Goal: Transaction & Acquisition: Download file/media

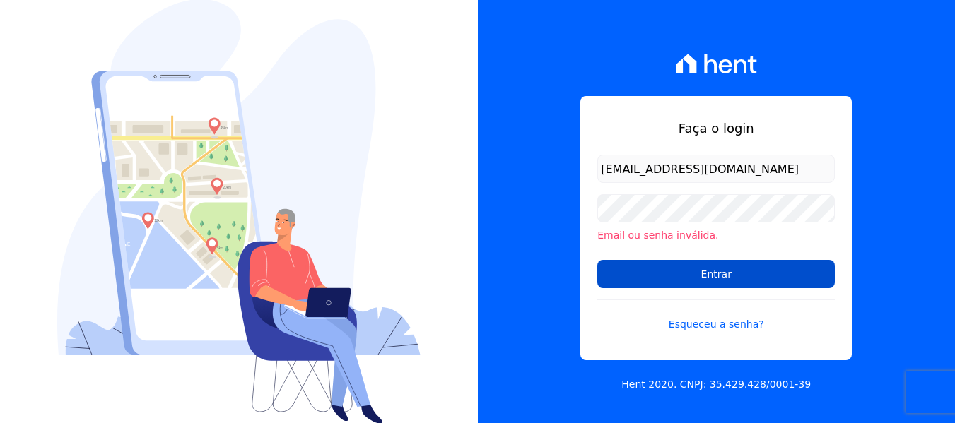
click at [713, 271] on input "Entrar" at bounding box center [715, 274] width 237 height 28
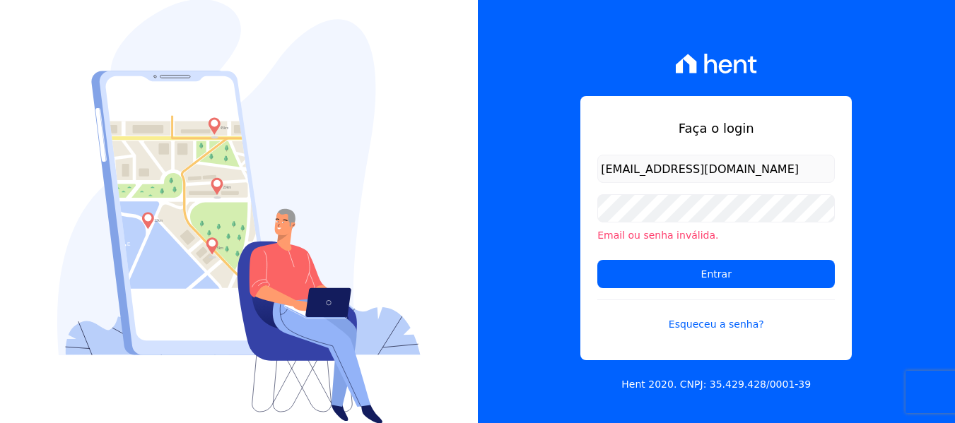
click at [713, 271] on input "Entrar" at bounding box center [715, 274] width 237 height 28
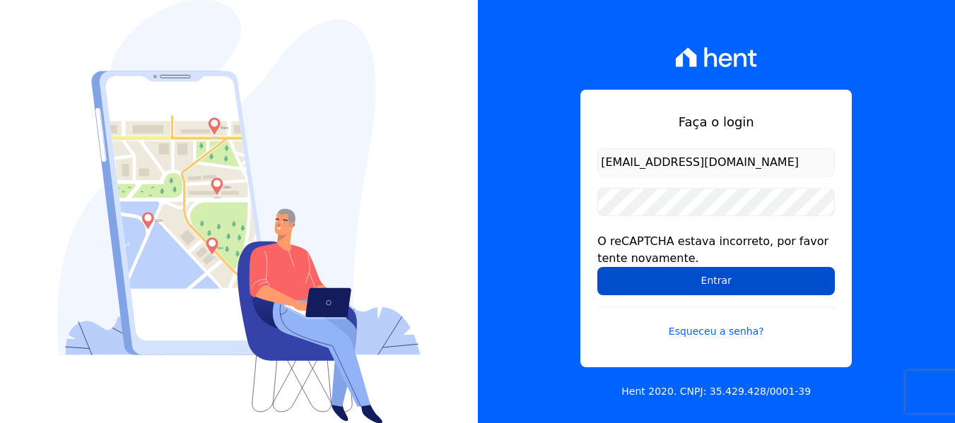
click at [705, 281] on input "Entrar" at bounding box center [715, 281] width 237 height 28
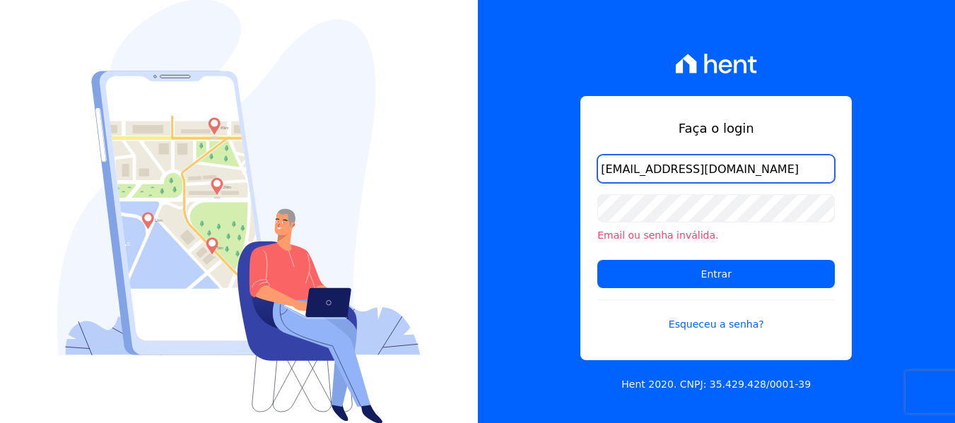
drag, startPoint x: 815, startPoint y: 167, endPoint x: 601, endPoint y: 170, distance: 214.1
click at [601, 170] on input "rgsilva@genesisempreendimentos.com.br" at bounding box center [715, 169] width 237 height 28
drag, startPoint x: 906, startPoint y: 135, endPoint x: 773, endPoint y: 153, distance: 134.1
click at [902, 136] on div "Faça o login rgsilva@genesisempreendimentos.com.br Email ou senha inválida. Ent…" at bounding box center [717, 211] width 478 height 423
drag, startPoint x: 633, startPoint y: 170, endPoint x: 591, endPoint y: 171, distance: 41.7
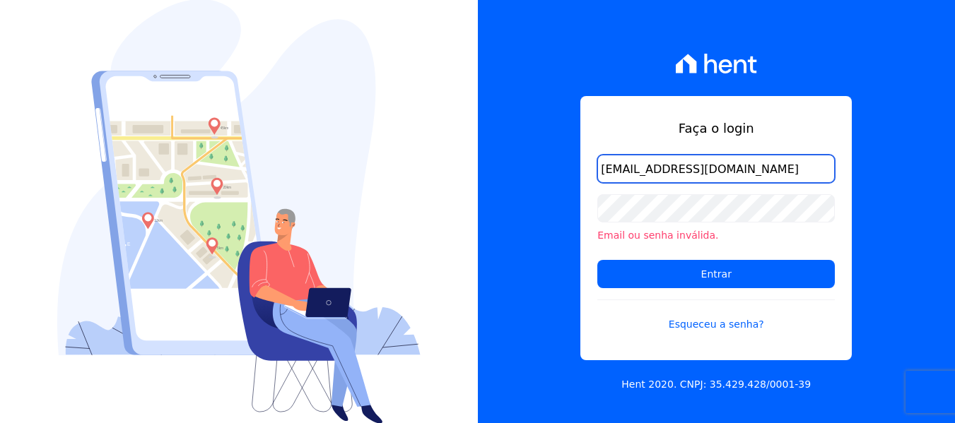
click at [591, 171] on div "Faça o login rgsilva@genesisempreendimentos.com.br Email ou senha inválida. Ent…" at bounding box center [715, 228] width 271 height 264
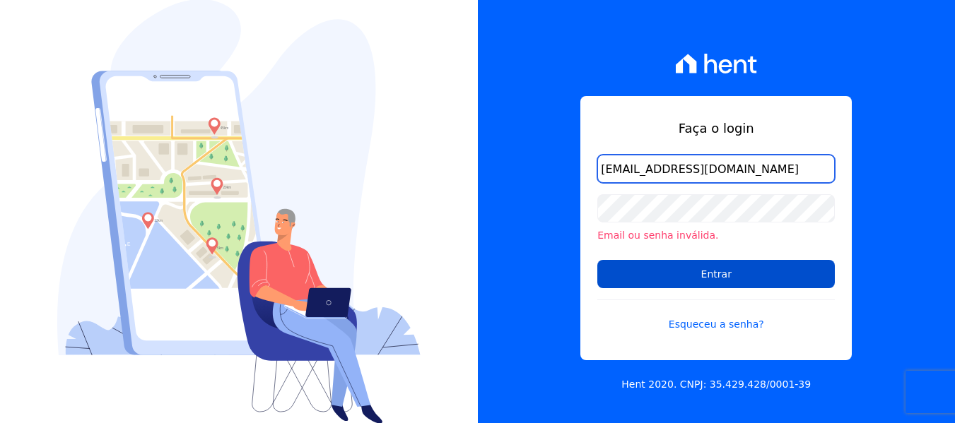
type input "financeiro@genesisempreendimentos.com.br"
click at [711, 271] on input "Entrar" at bounding box center [715, 274] width 237 height 28
click at [657, 278] on input "Entrar" at bounding box center [715, 274] width 237 height 28
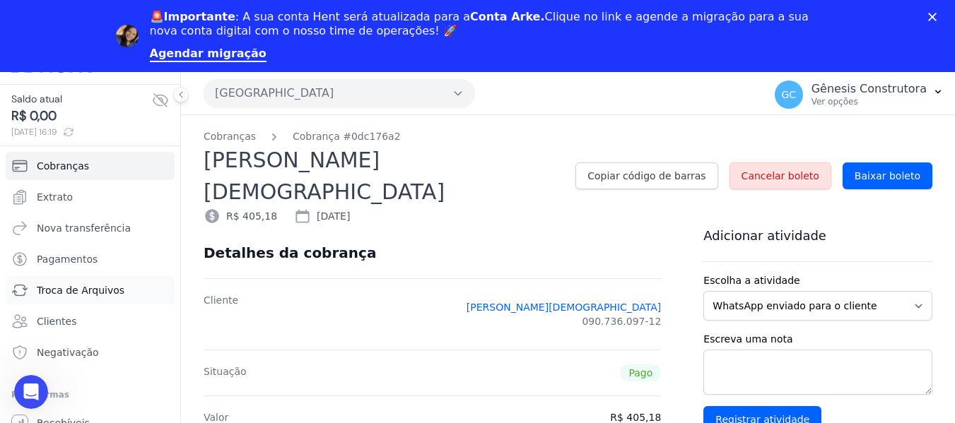
scroll to position [35, 0]
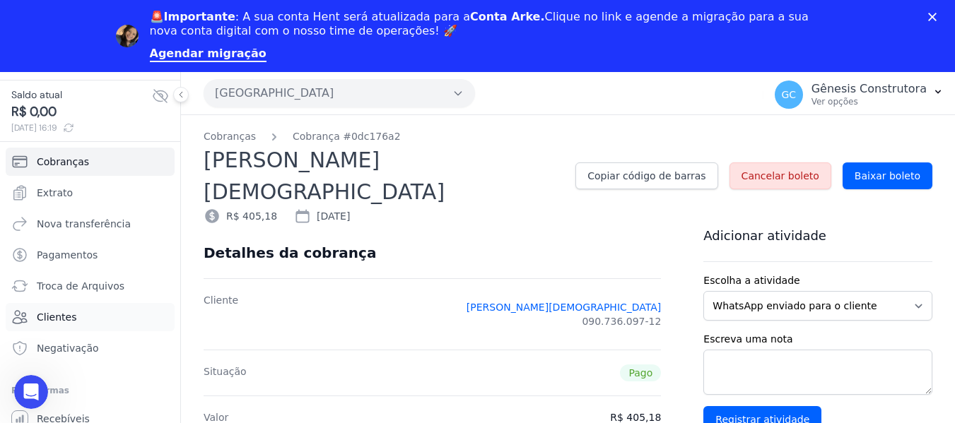
click at [73, 312] on link "Clientes" at bounding box center [90, 317] width 169 height 28
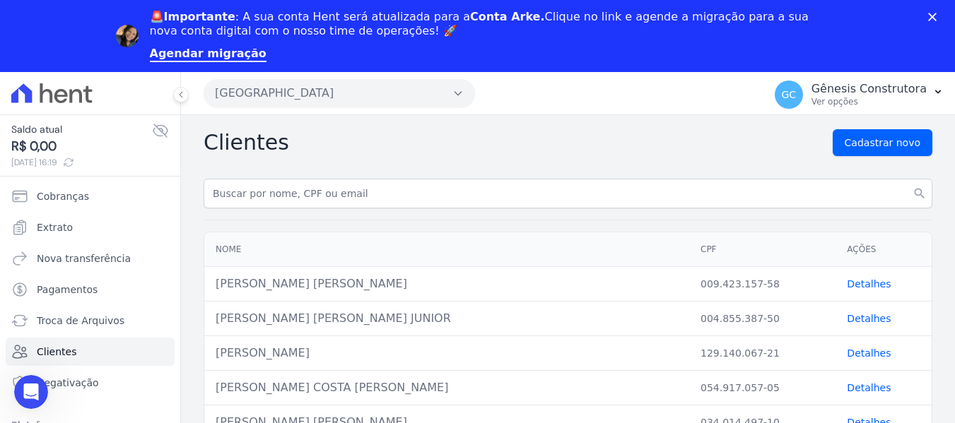
click at [303, 93] on button "[GEOGRAPHIC_DATA]" at bounding box center [339, 93] width 271 height 28
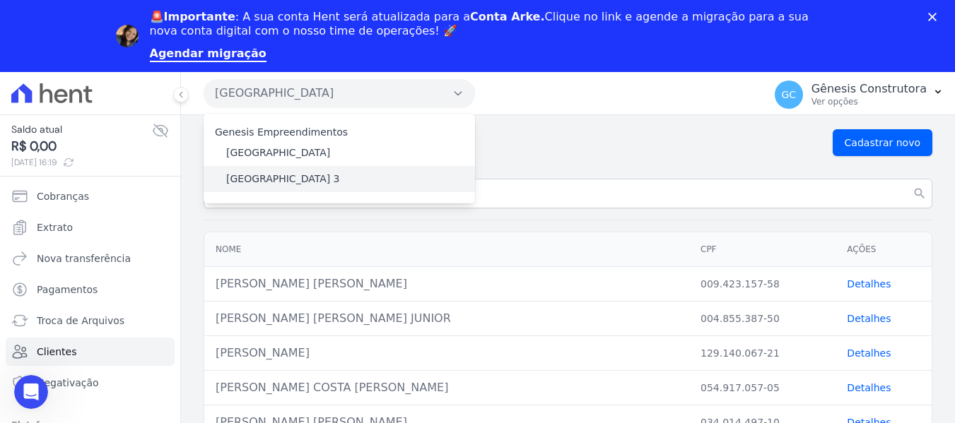
click at [293, 175] on label "[GEOGRAPHIC_DATA] 3" at bounding box center [283, 179] width 114 height 15
click at [0, 0] on input "[GEOGRAPHIC_DATA] 3" at bounding box center [0, 0] width 0 height 0
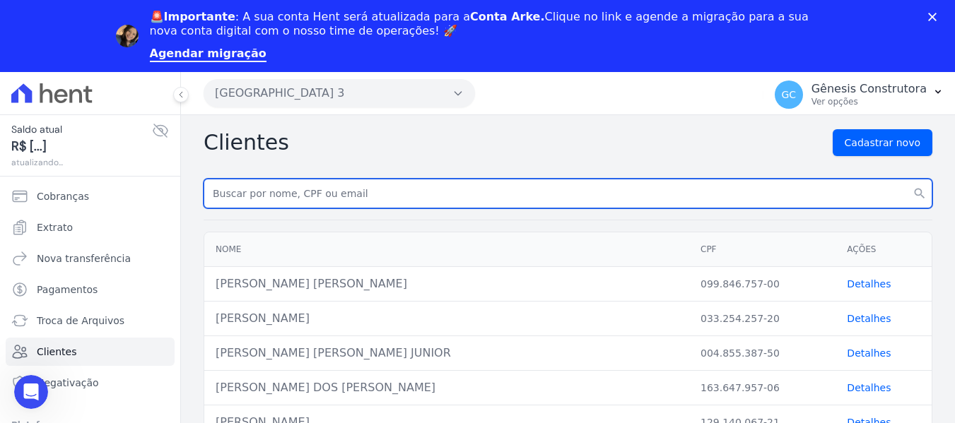
click at [304, 198] on input "text" at bounding box center [568, 194] width 729 height 30
paste input "[PERSON_NAME] BEL"
type input "[PERSON_NAME] BEL"
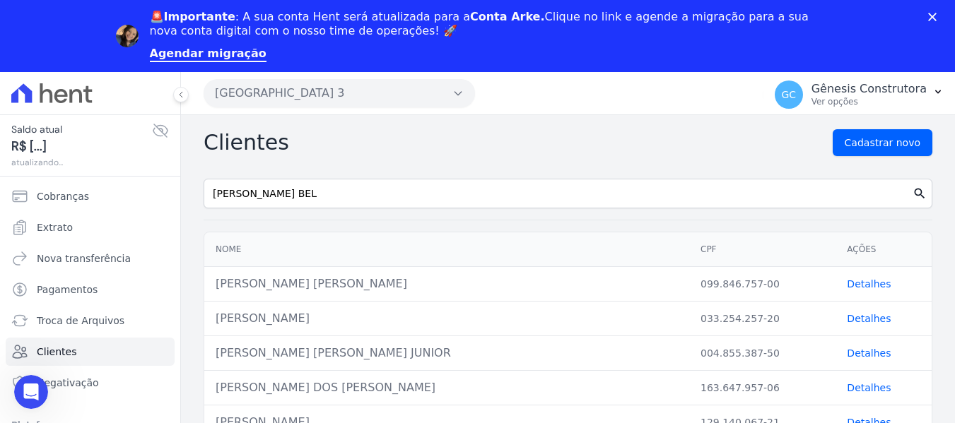
click at [912, 189] on icon "search" at bounding box center [919, 194] width 14 height 14
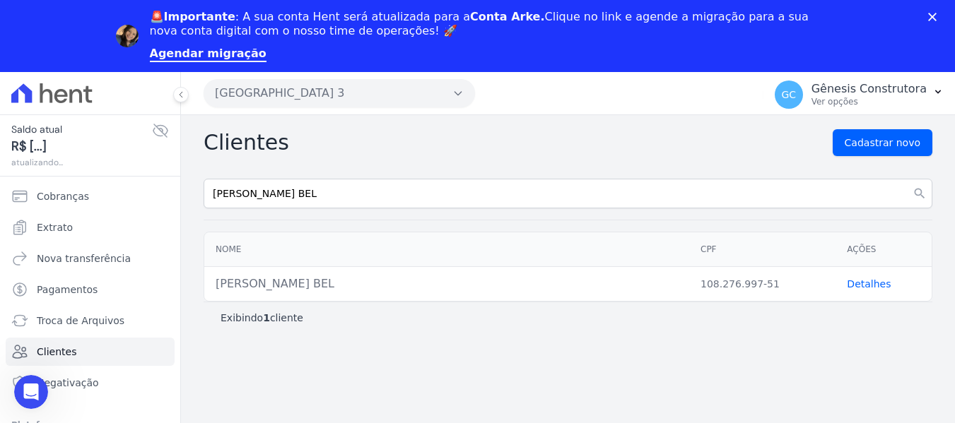
click at [855, 283] on link "Detalhes" at bounding box center [869, 283] width 44 height 11
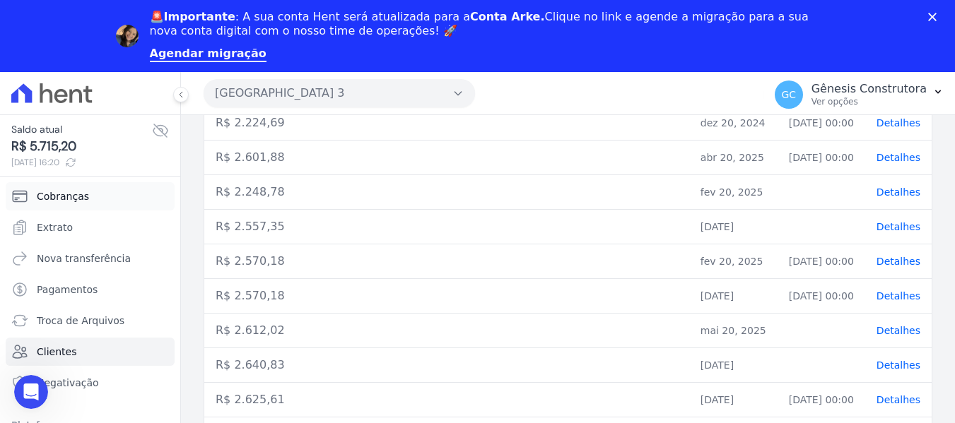
click at [81, 197] on span "Cobranças" at bounding box center [63, 196] width 52 height 14
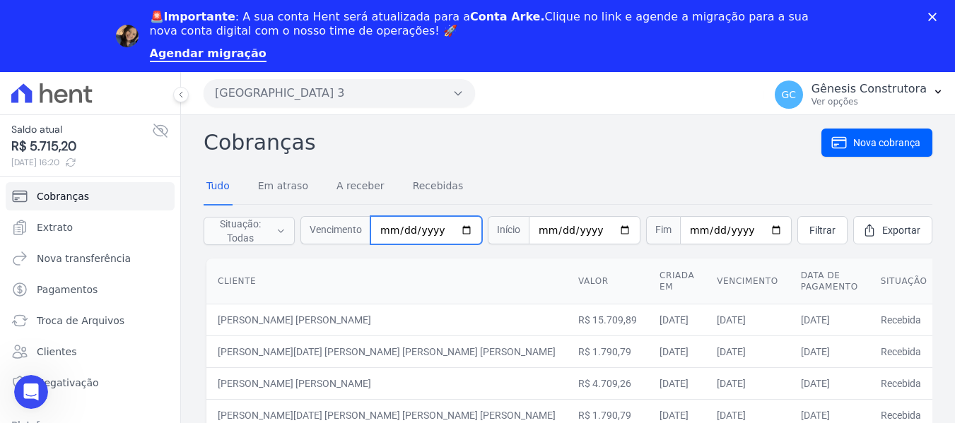
click at [401, 230] on input "date" at bounding box center [426, 230] width 112 height 28
type input "[DATE]"
click at [824, 224] on span "Filtrar" at bounding box center [822, 230] width 26 height 14
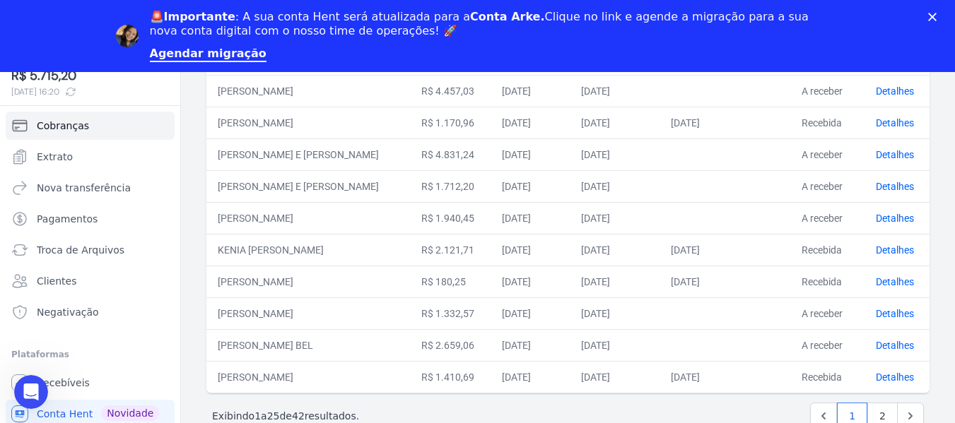
scroll to position [620, 0]
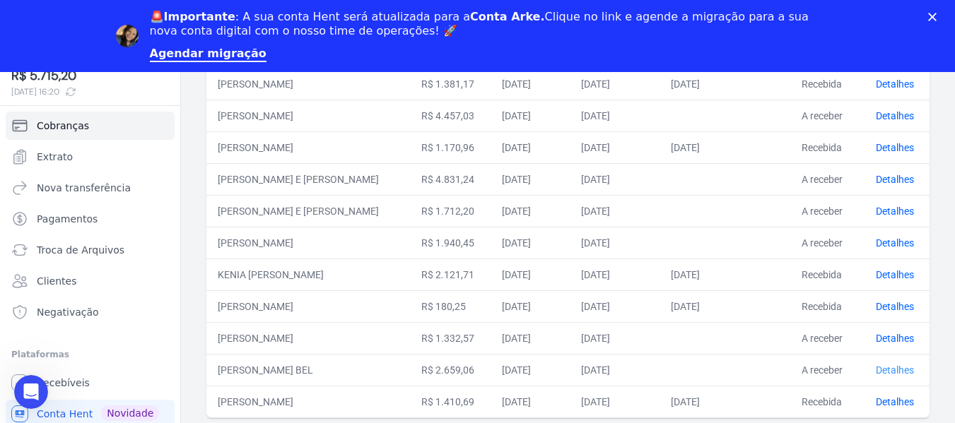
click at [880, 376] on link "Detalhes" at bounding box center [895, 370] width 38 height 11
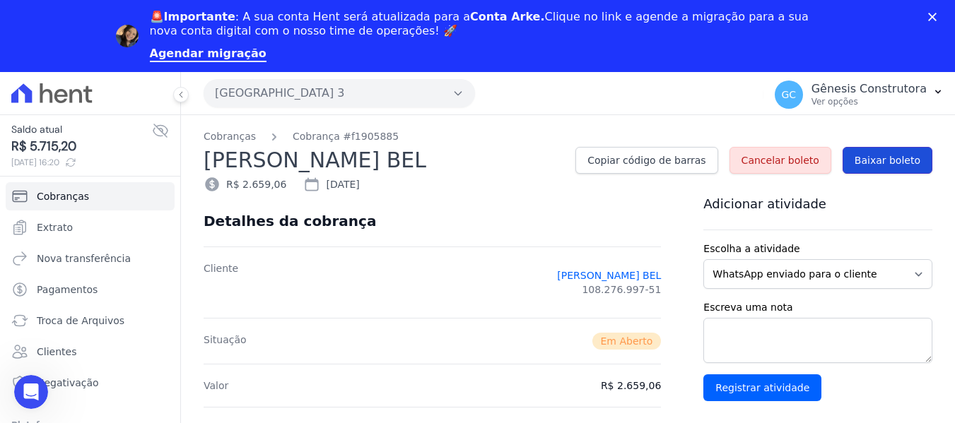
click at [883, 158] on span "Baixar boleto" at bounding box center [887, 160] width 66 height 14
